Goal: Obtain resource: Obtain resource

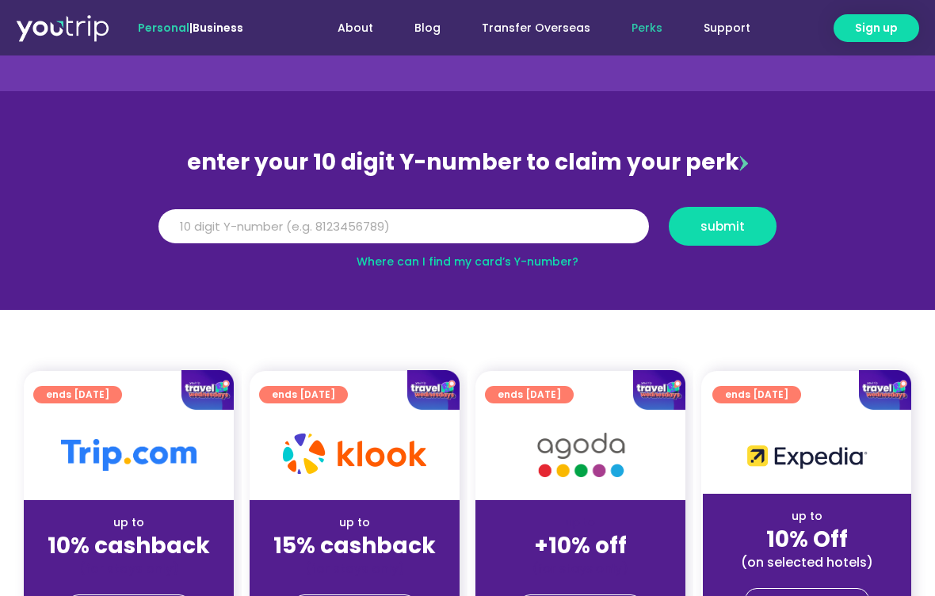
scroll to position [82, 0]
click at [602, 226] on input "Y Number" at bounding box center [403, 227] width 490 height 35
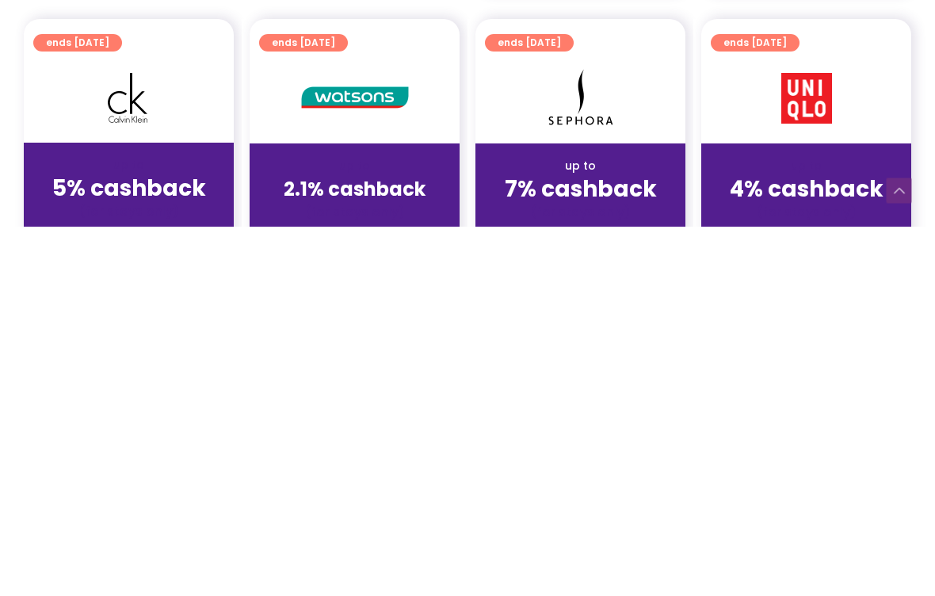
scroll to position [982, 0]
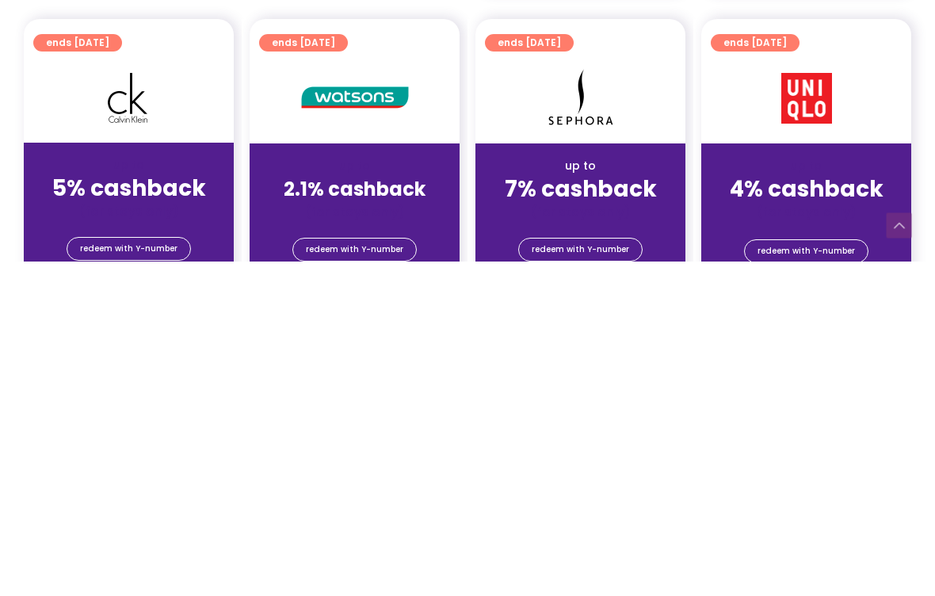
click at [791, 574] on span "redeem with Y-number" at bounding box center [805, 585] width 97 height 22
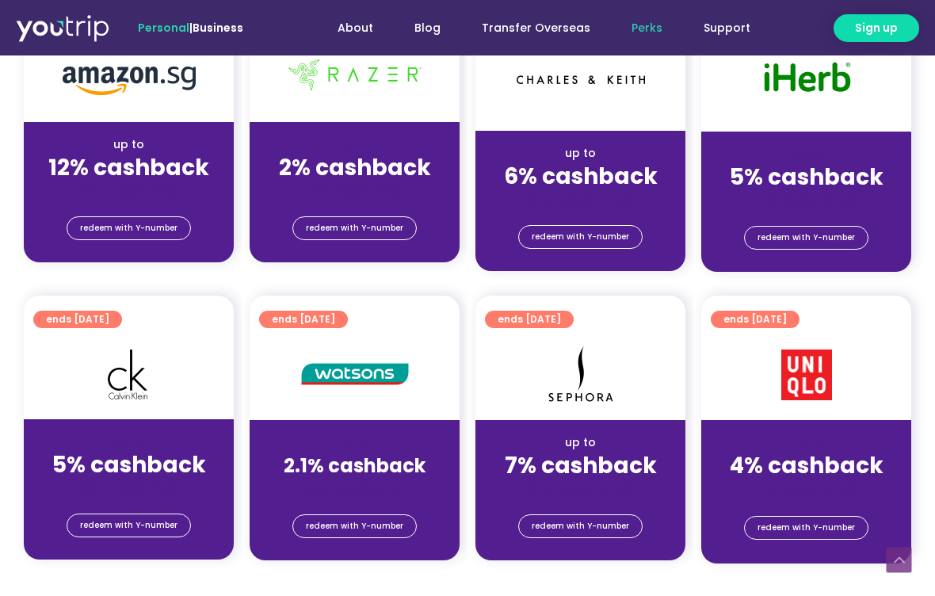
scroll to position [143, 0]
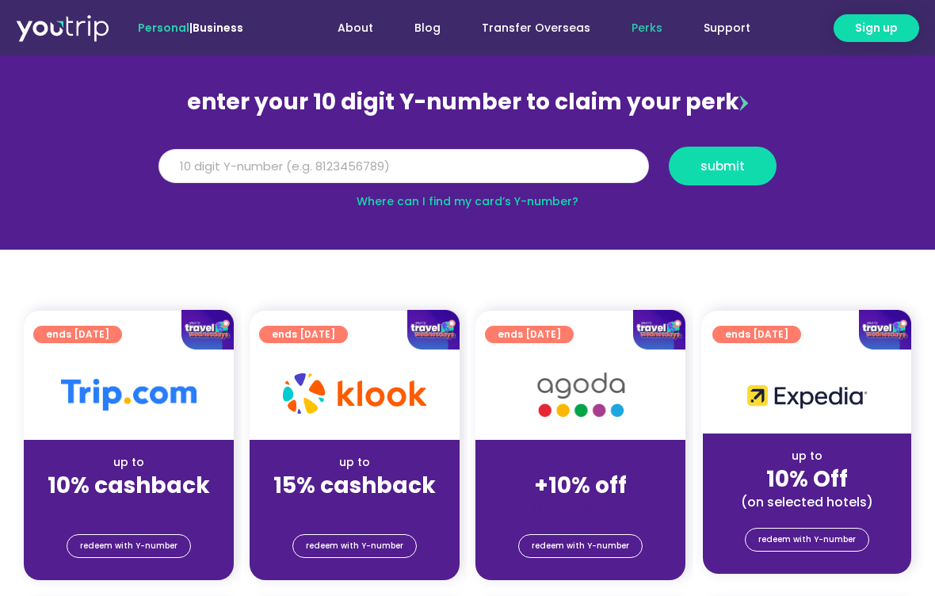
click at [573, 173] on input "Y Number" at bounding box center [403, 166] width 490 height 35
click at [712, 168] on span "submit" at bounding box center [722, 166] width 44 height 12
type input "5"
type input "8176930397"
click at [724, 161] on span "submit" at bounding box center [722, 166] width 44 height 12
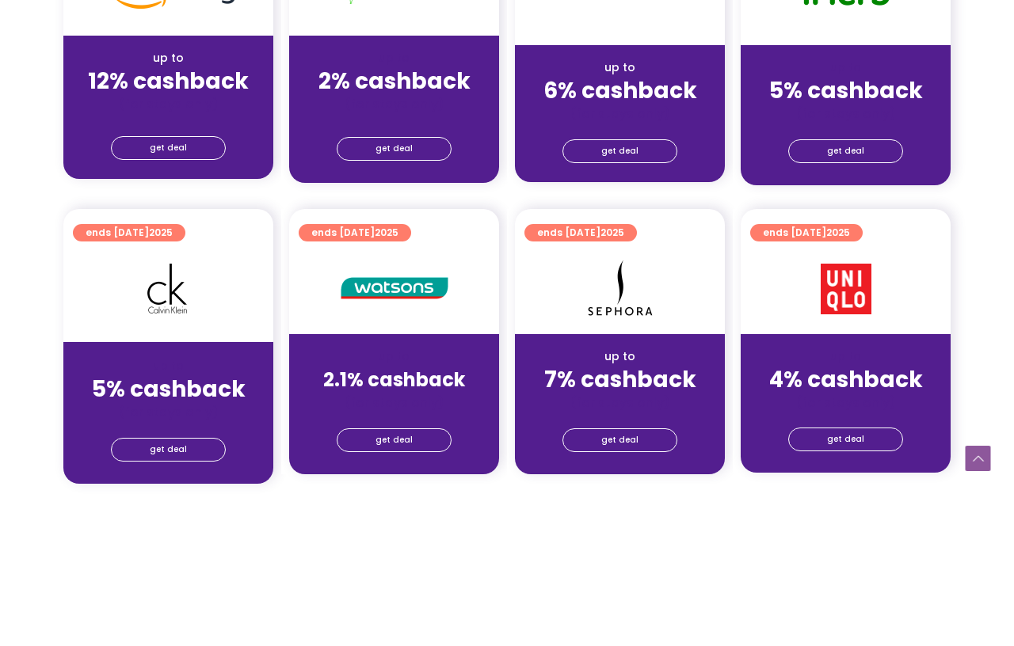
scroll to position [993, 0]
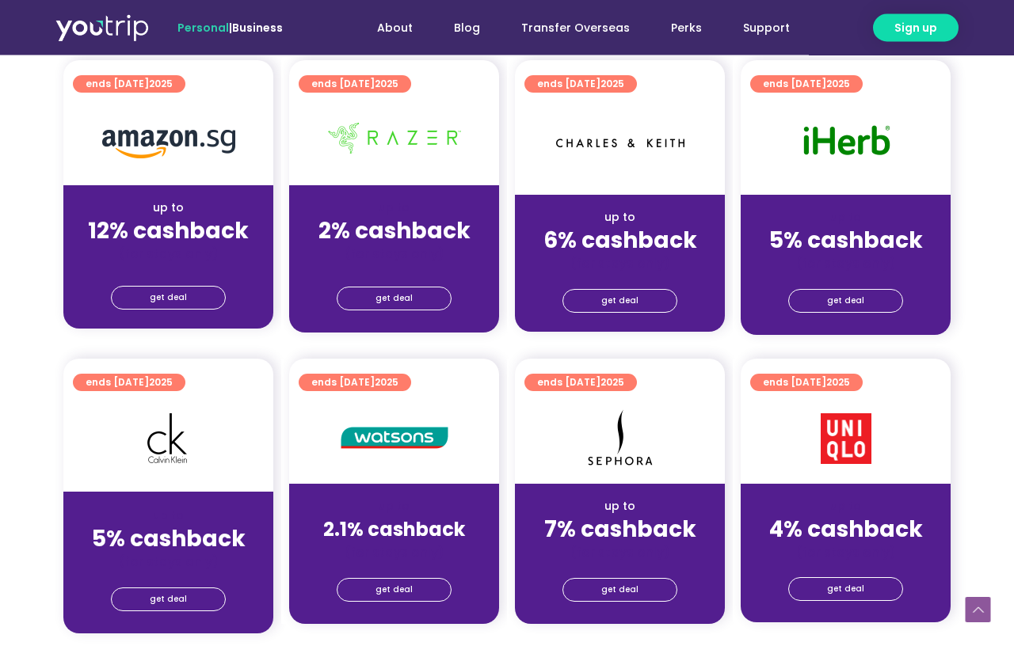
click at [859, 590] on span "get deal" at bounding box center [845, 590] width 37 height 22
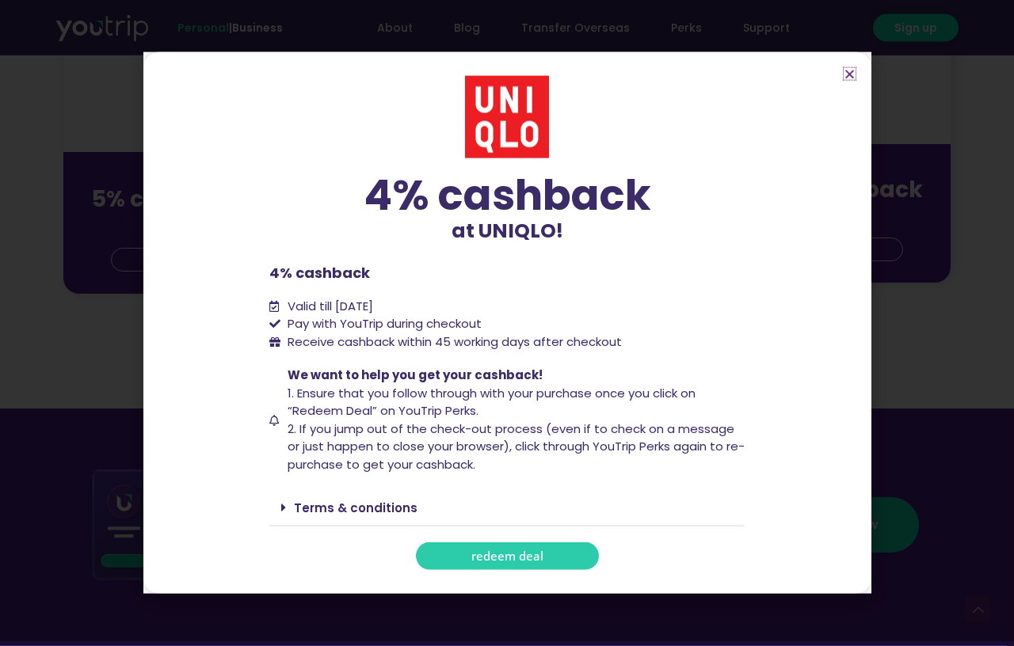
scroll to position [1343, 0]
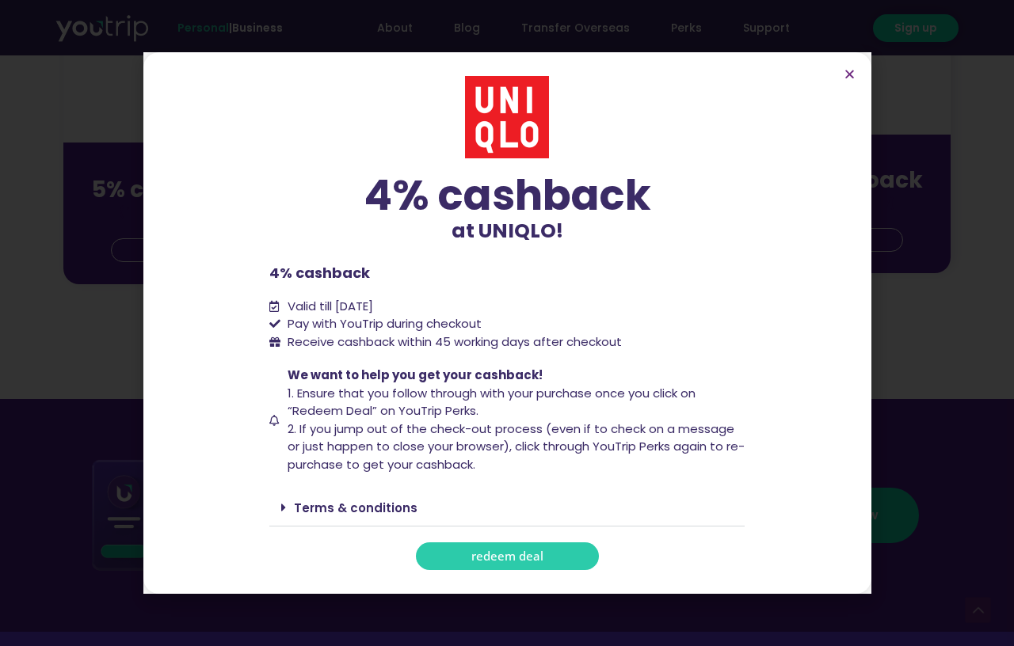
click at [567, 566] on link "redeem deal" at bounding box center [507, 557] width 183 height 28
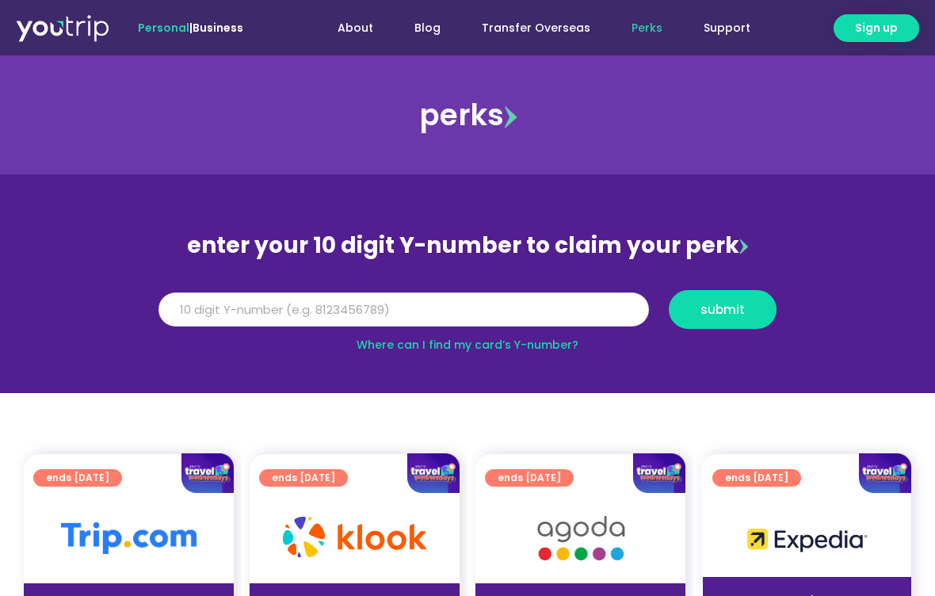
click at [592, 303] on input "Y Number" at bounding box center [403, 309] width 490 height 35
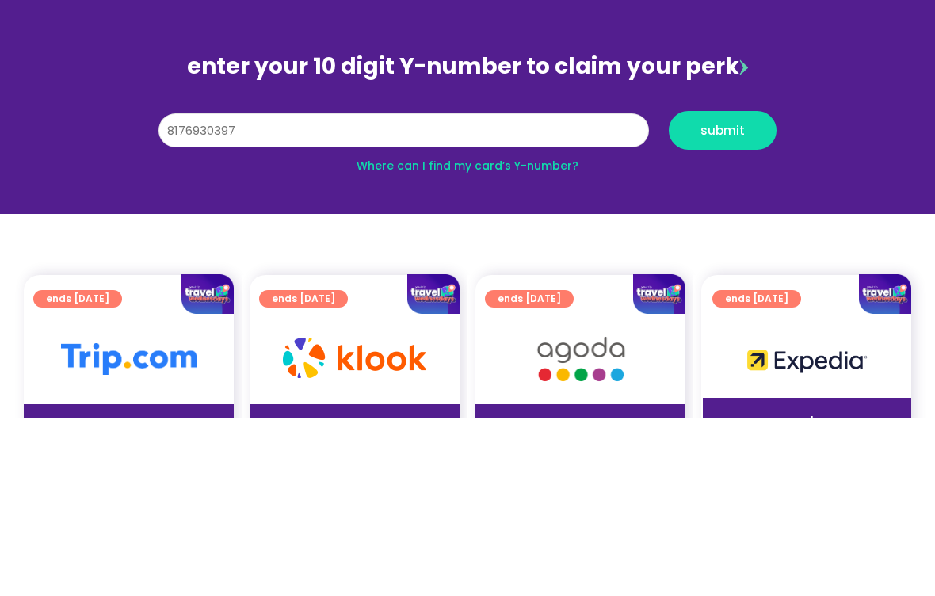
type input "8176930397"
click at [741, 303] on span "submit" at bounding box center [722, 309] width 44 height 12
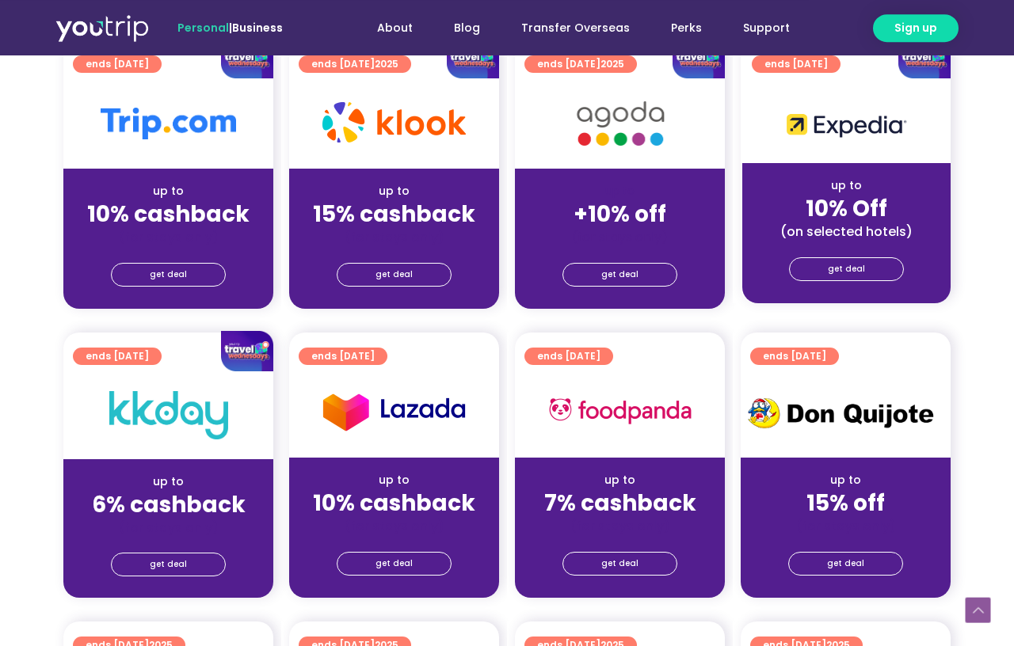
scroll to position [432, 0]
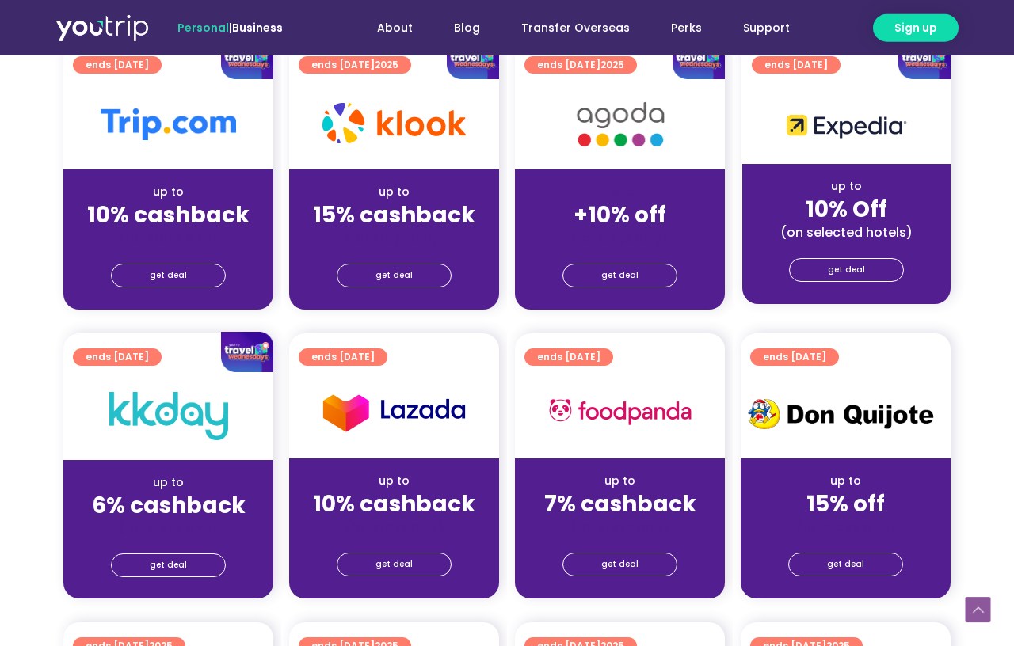
click at [126, 268] on link "get deal" at bounding box center [168, 276] width 115 height 24
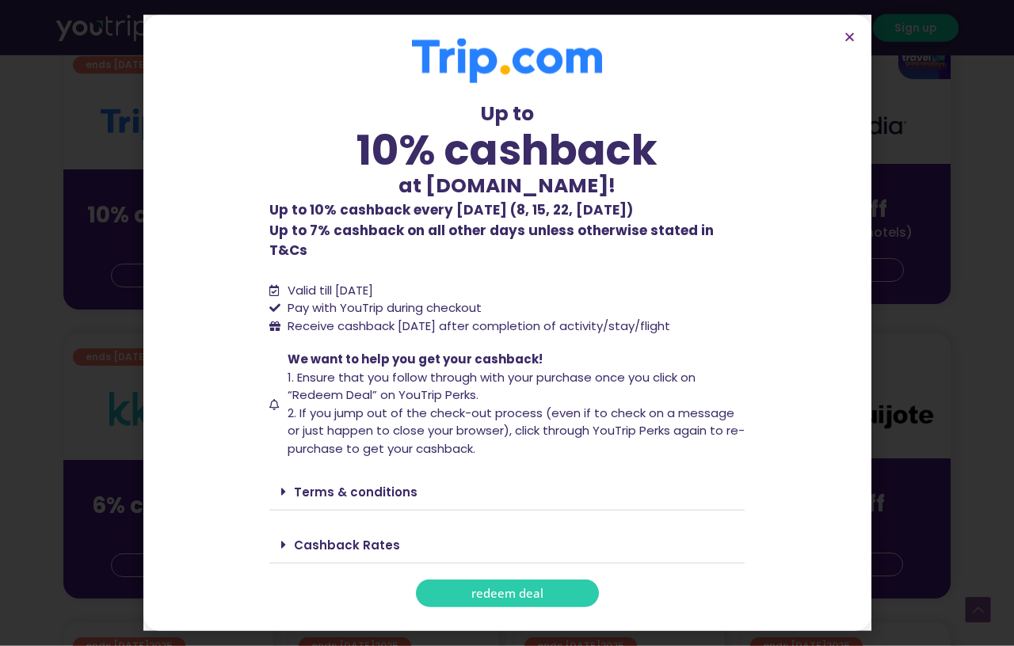
scroll to position [432, 0]
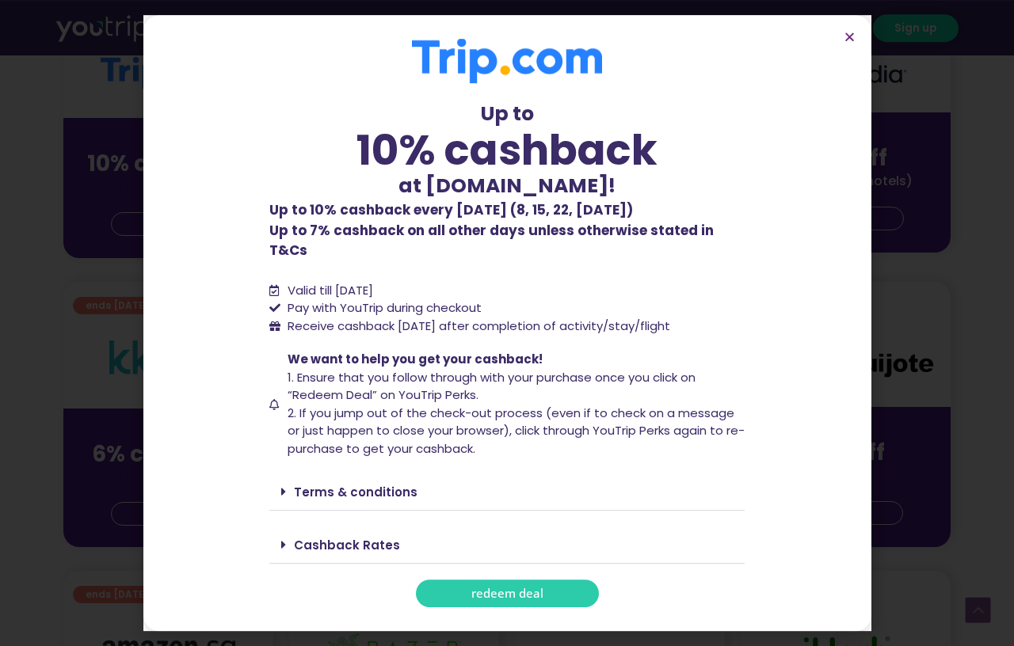
click at [566, 592] on link "redeem deal" at bounding box center [507, 594] width 183 height 28
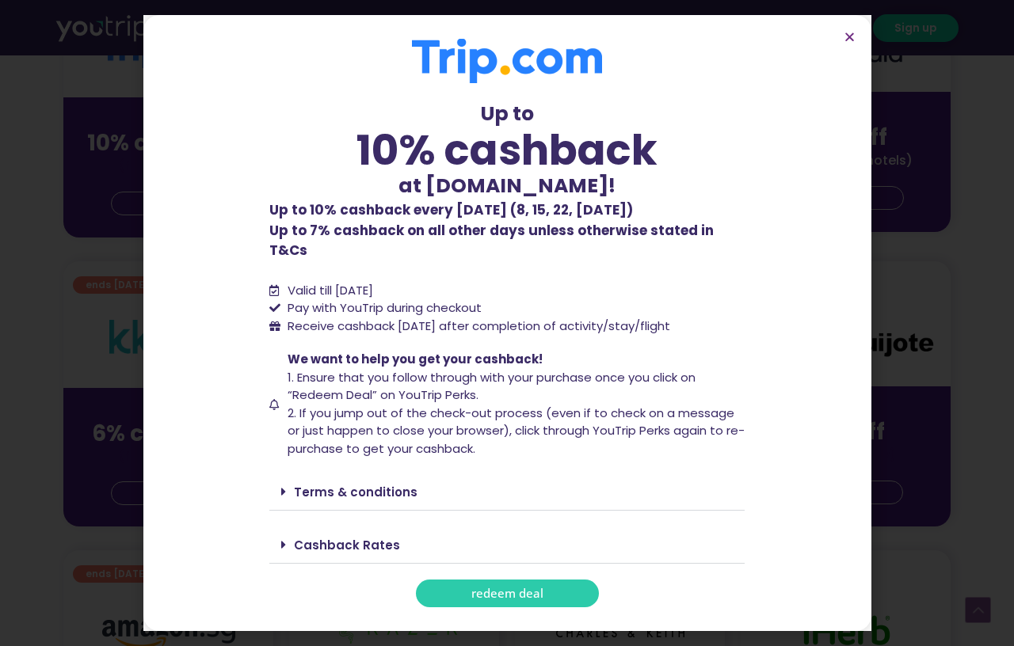
scroll to position [504, 0]
click at [846, 43] on icon "Close" at bounding box center [849, 37] width 12 height 12
